Goal: Information Seeking & Learning: Learn about a topic

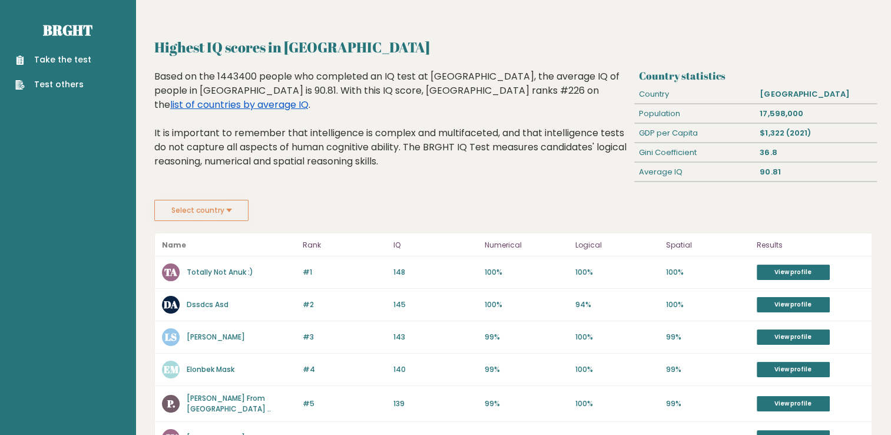
click at [309, 98] on link "list of countries by average IQ" at bounding box center [239, 105] width 138 height 14
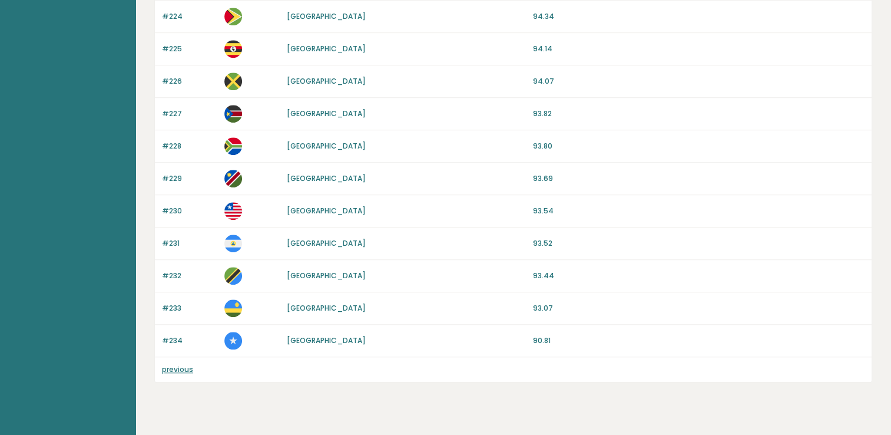
scroll to position [896, 0]
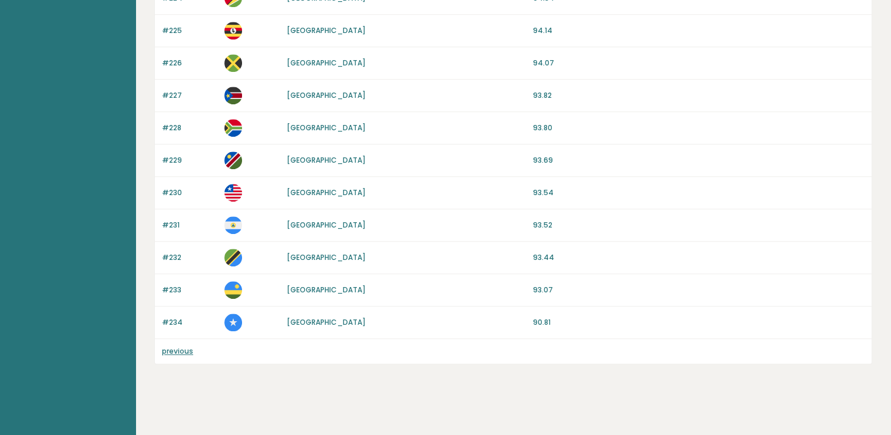
click at [178, 346] on link "previous" at bounding box center [177, 351] width 31 height 10
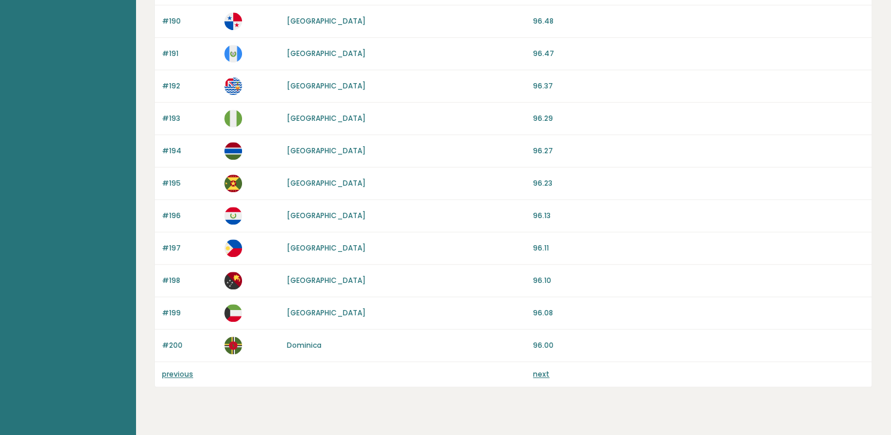
scroll to position [1089, 0]
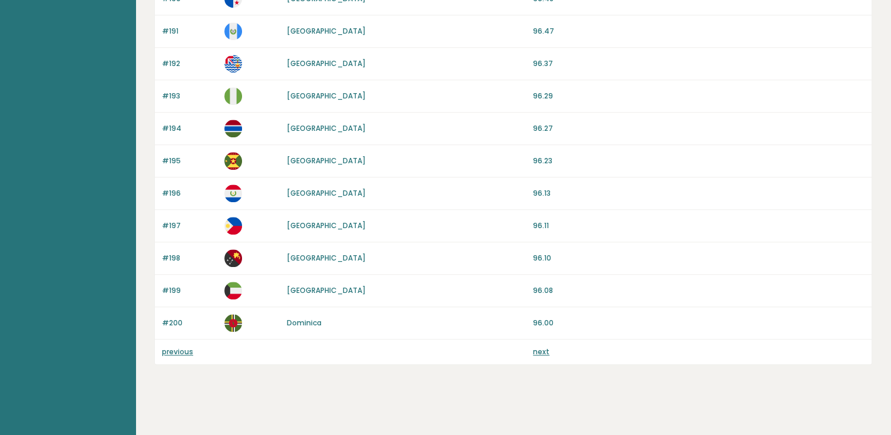
drag, startPoint x: 0, startPoint y: 0, endPoint x: 178, endPoint y: 343, distance: 386.4
click at [178, 346] on link "previous" at bounding box center [177, 351] width 31 height 10
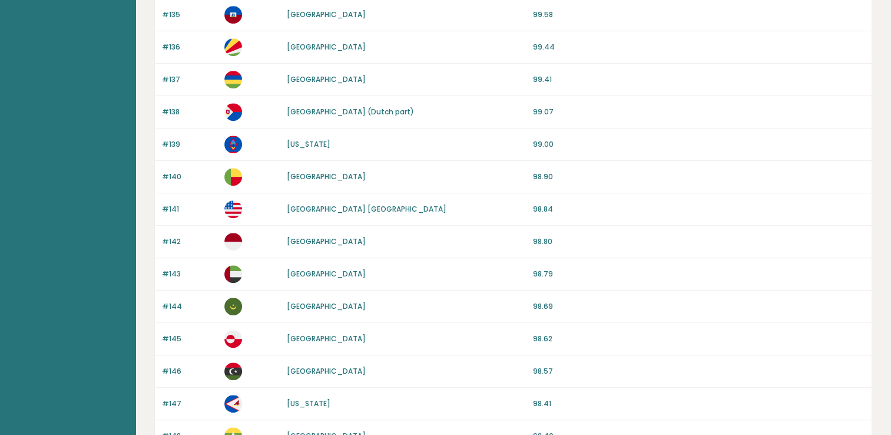
scroll to position [589, 0]
